Goal: Task Accomplishment & Management: Use online tool/utility

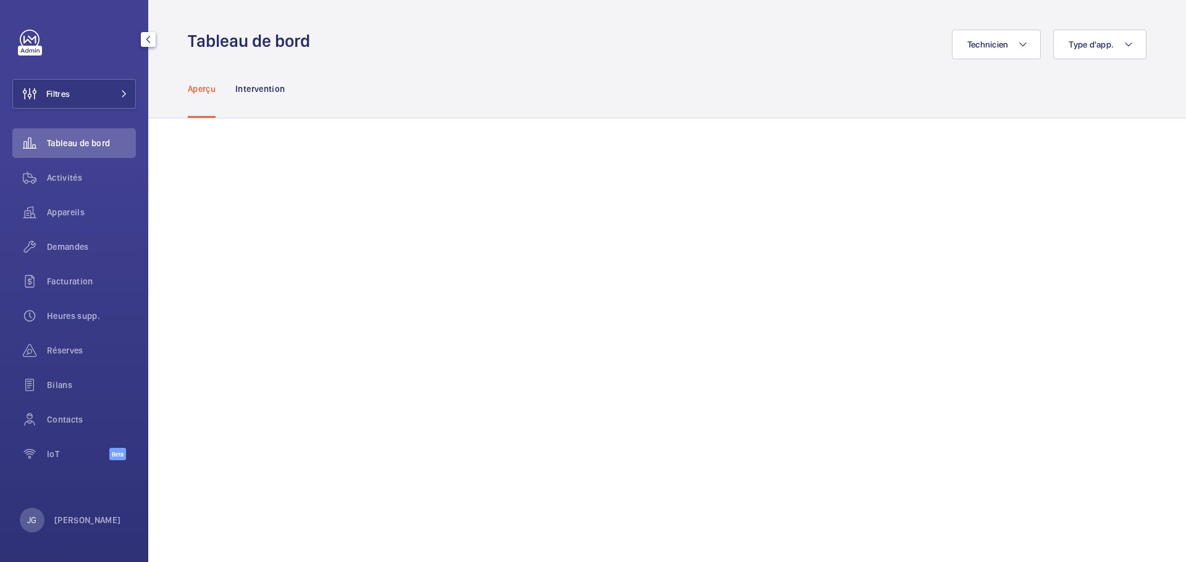
click at [114, 66] on div "Filtres Tableau de bord Activités Appareils Demandes Facturation Heures supp. R…" at bounding box center [73, 252] width 123 height 445
click at [109, 91] on button "Filtres" at bounding box center [73, 94] width 123 height 30
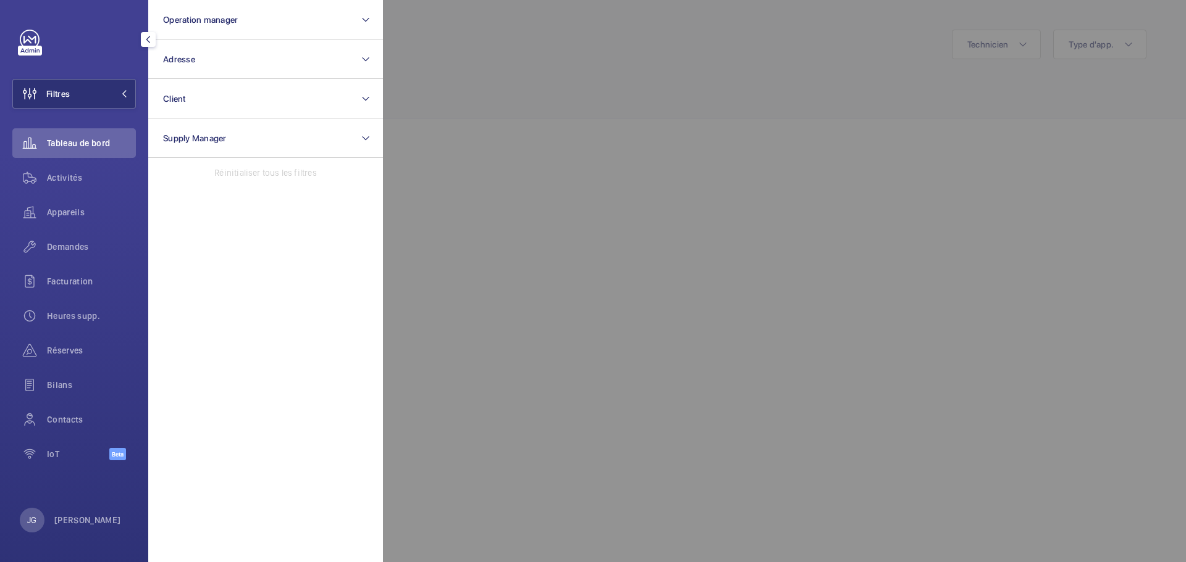
click at [148, 35] on mat-icon "button" at bounding box center [148, 40] width 15 height 10
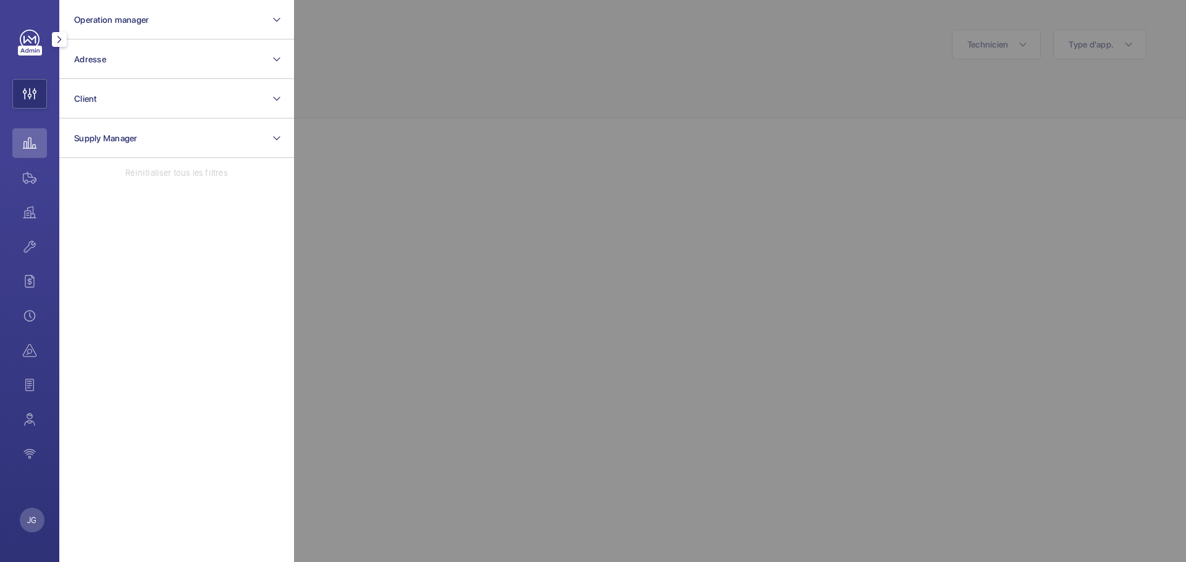
click at [60, 41] on mat-icon "button" at bounding box center [59, 40] width 15 height 10
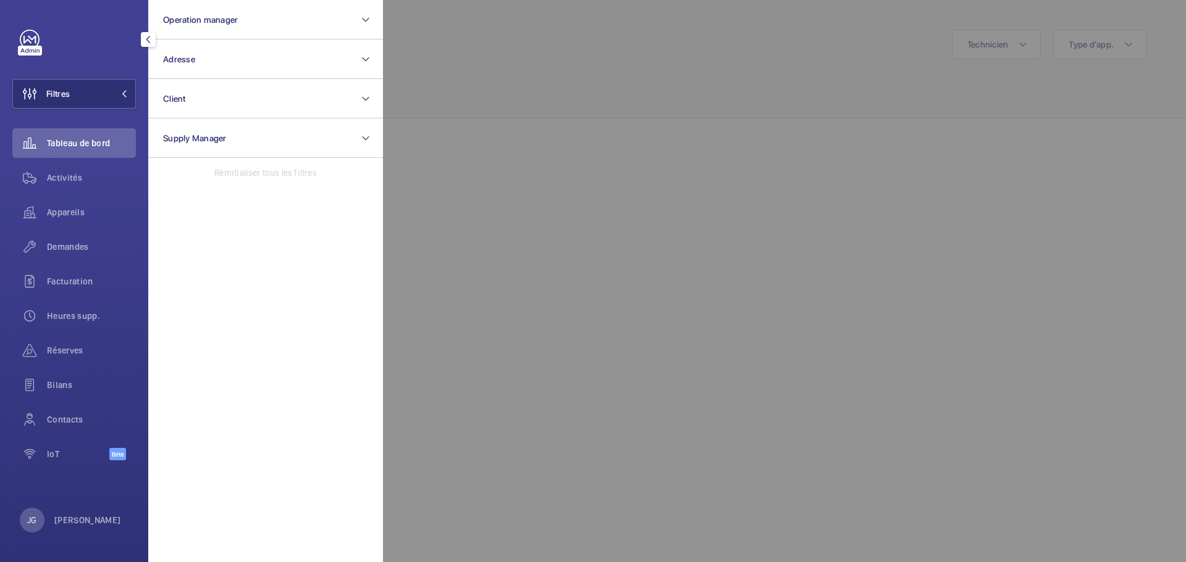
click at [63, 50] on div "Filtres Operation manager Adresse Client Supply Manager Réinitialiser tous les …" at bounding box center [73, 252] width 123 height 445
click at [64, 50] on div "Filtres Operation manager Adresse Client Supply Manager Réinitialiser tous les …" at bounding box center [73, 252] width 123 height 445
click at [502, 57] on div at bounding box center [976, 281] width 1186 height 562
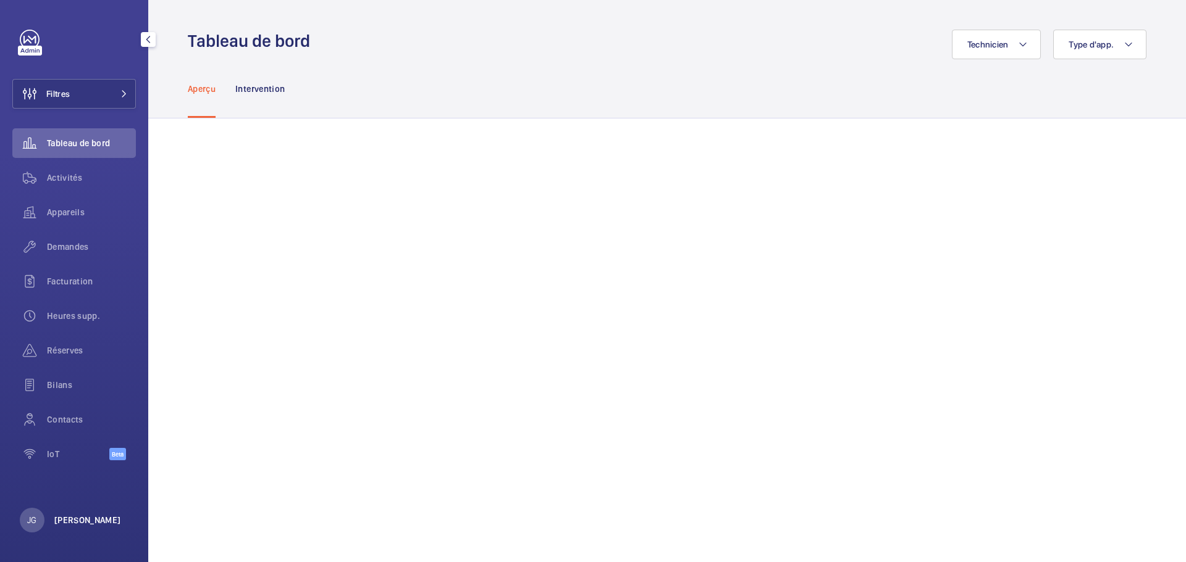
click at [70, 514] on p "[PERSON_NAME]" at bounding box center [87, 520] width 67 height 12
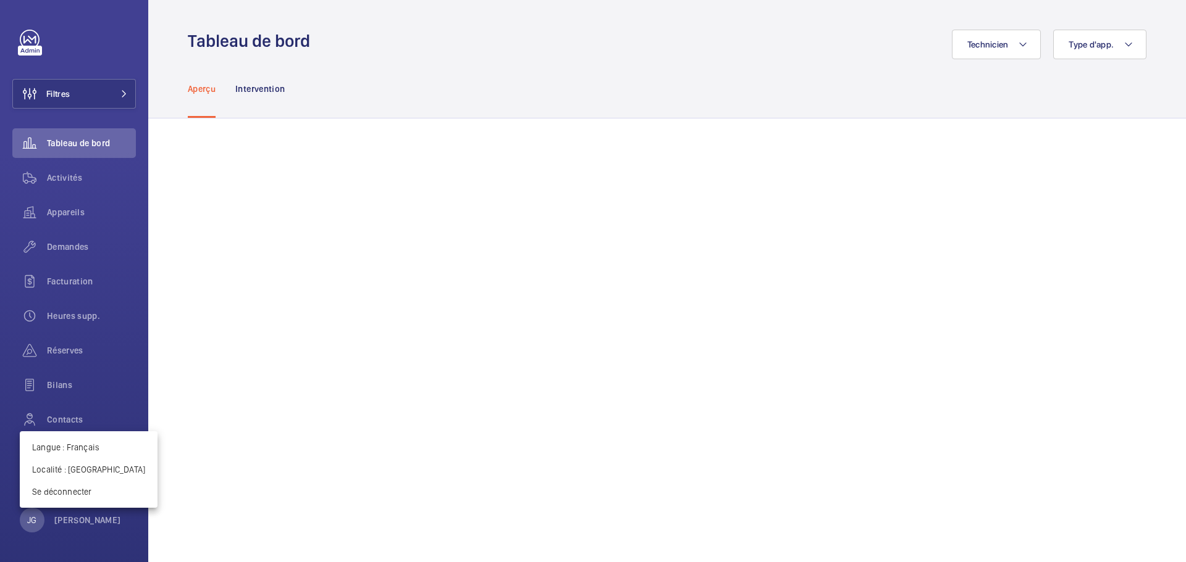
click at [1169, 291] on div at bounding box center [593, 281] width 1186 height 562
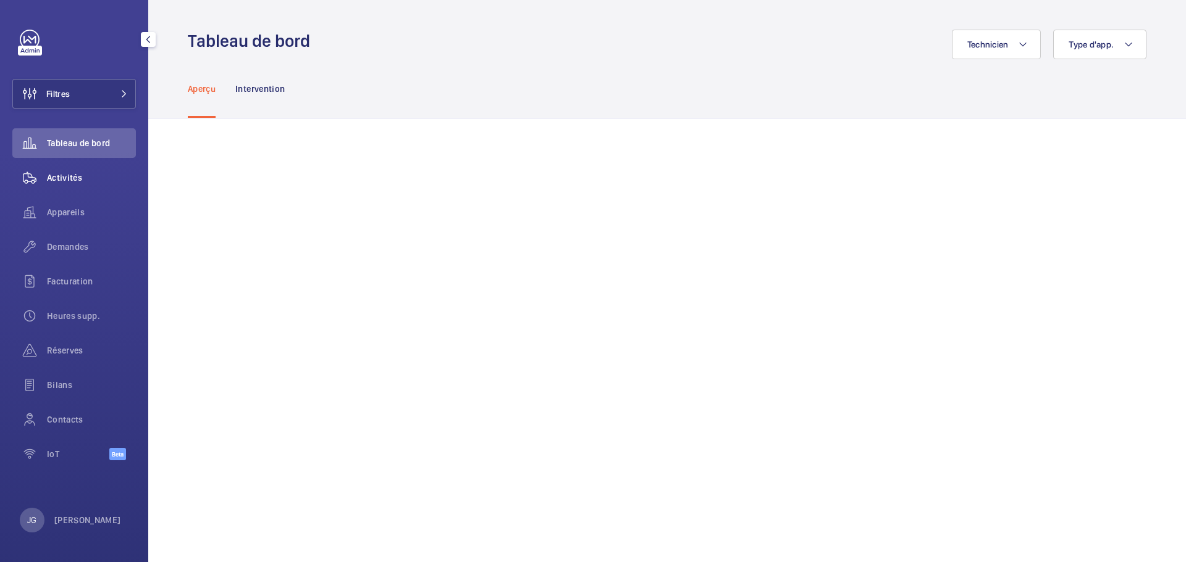
click at [88, 171] on div "Activités" at bounding box center [73, 178] width 123 height 30
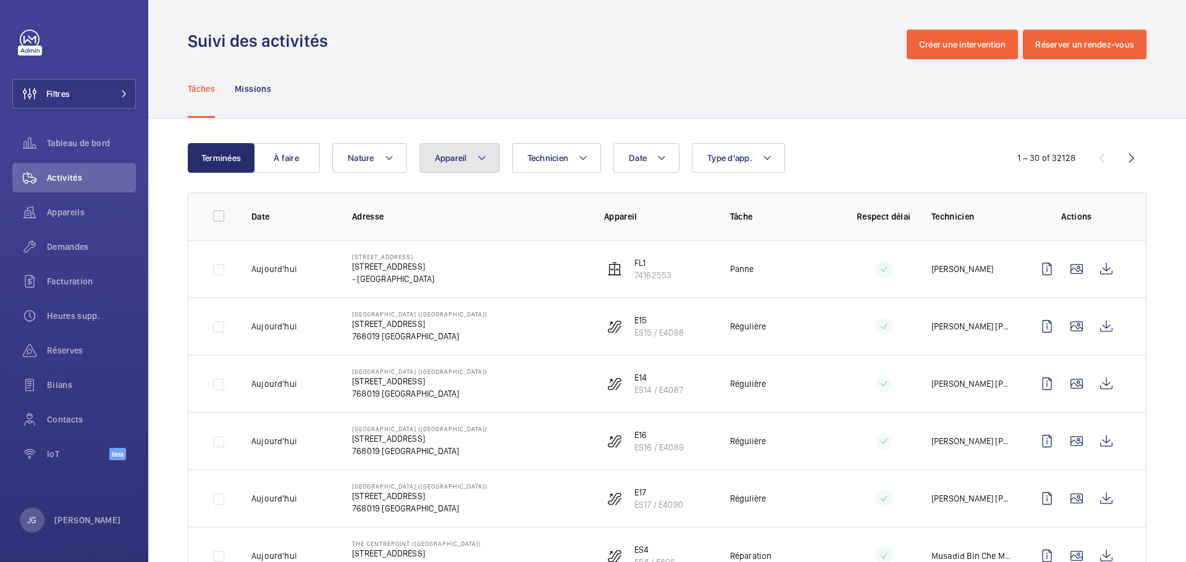
click at [445, 154] on span "Appareil" at bounding box center [451, 158] width 32 height 10
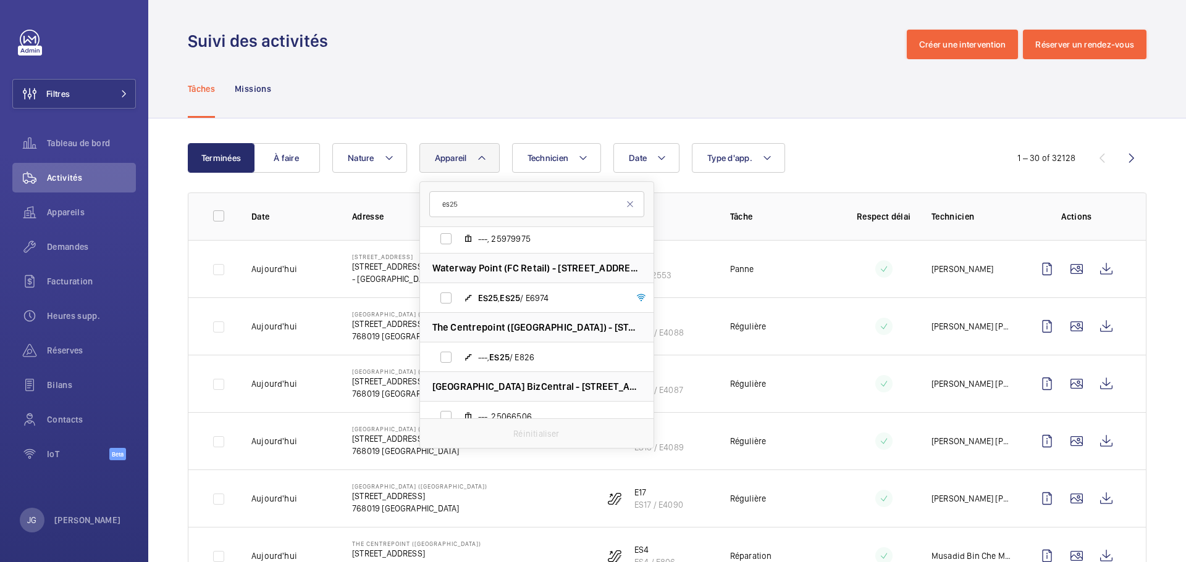
scroll to position [479, 0]
type input "es25"
click at [458, 300] on label "ES25 , ES25 / E6974" at bounding box center [527, 297] width 214 height 30
click at [458, 300] on input "ES25 , ES25 / E6974" at bounding box center [445, 296] width 25 height 25
checkbox input "true"
